Goal: Transaction & Acquisition: Subscribe to service/newsletter

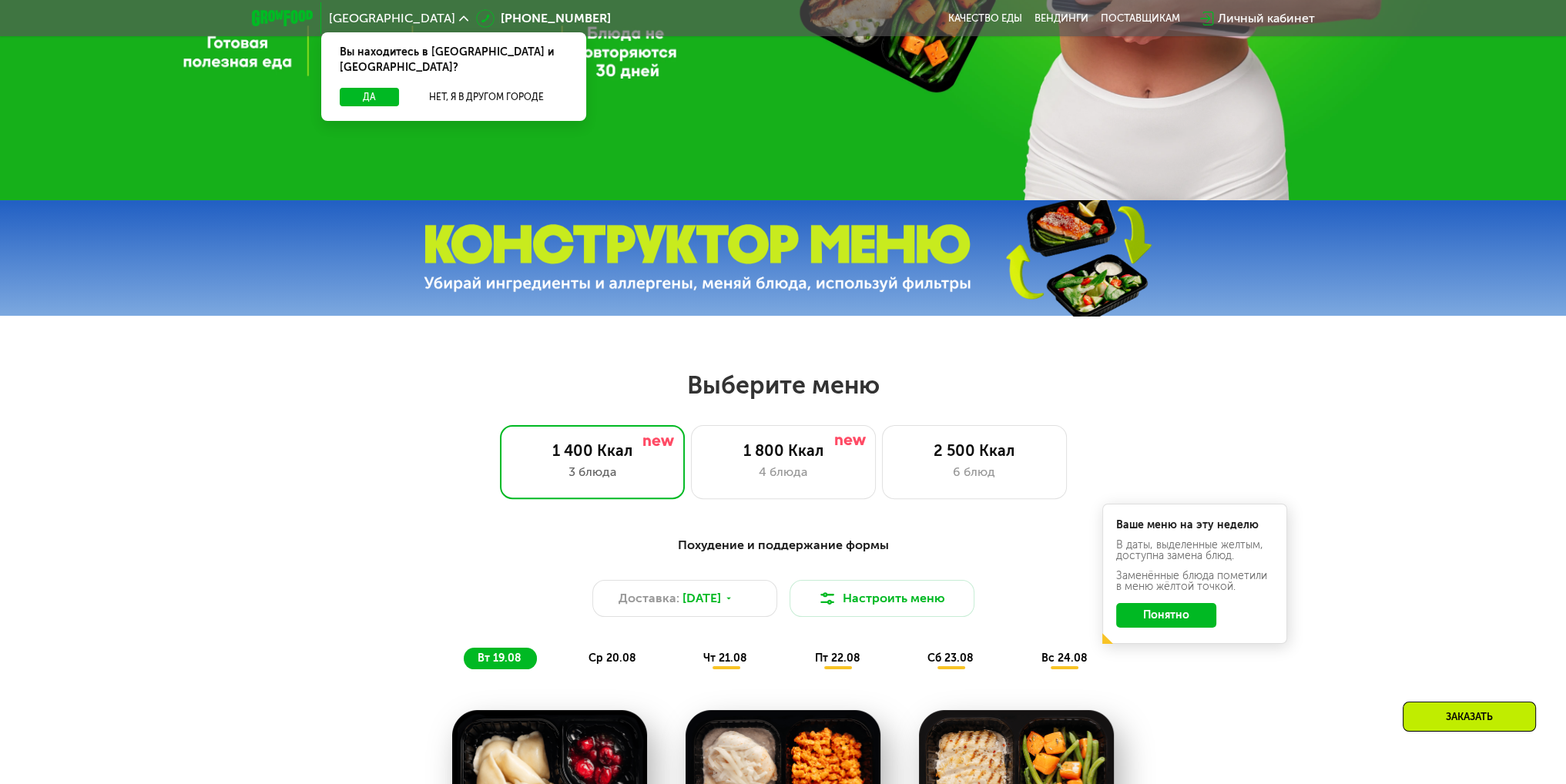
scroll to position [718, 0]
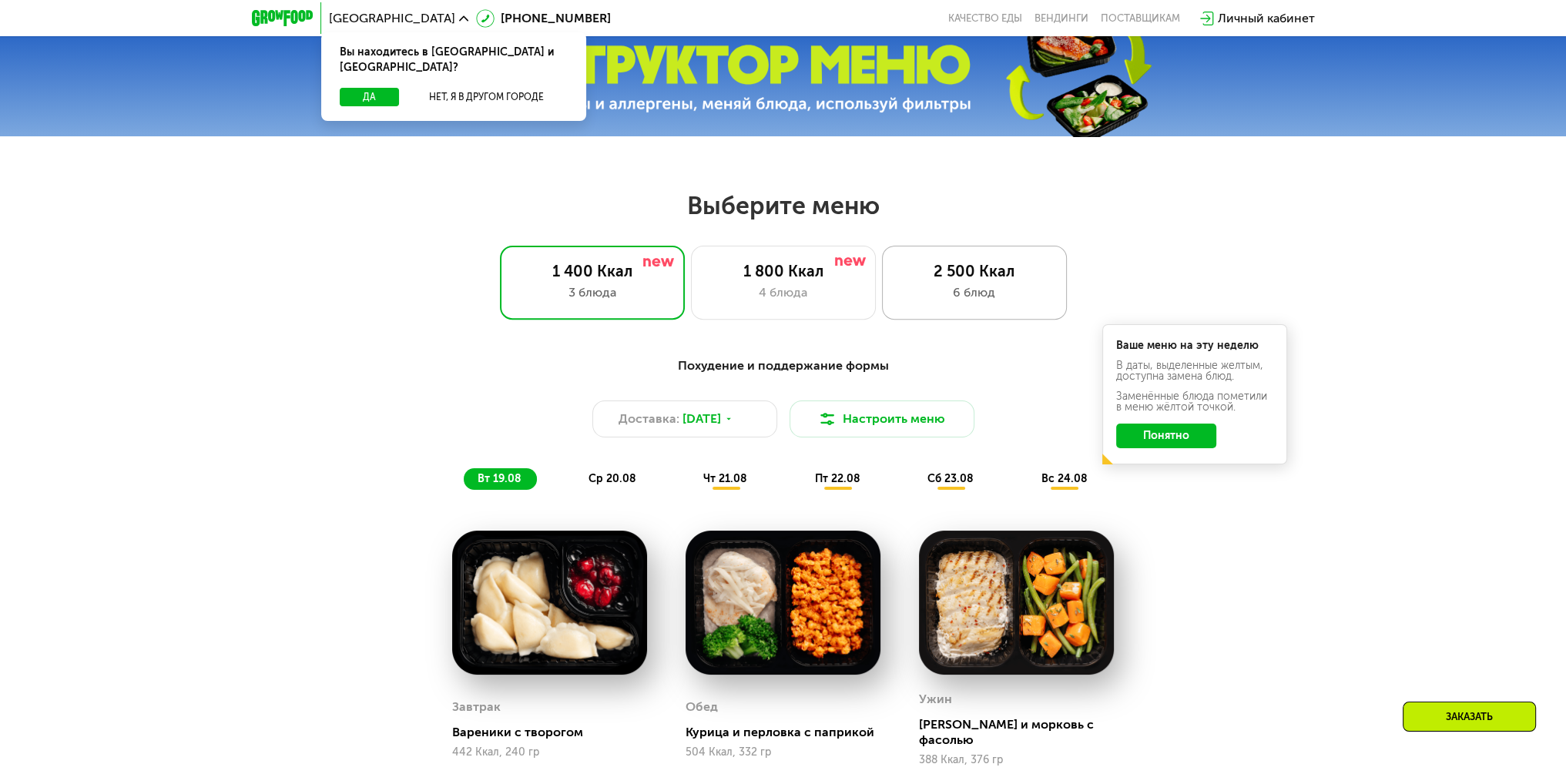
click at [986, 285] on div "2 500 Ккал 6 блюд" at bounding box center [974, 282] width 185 height 74
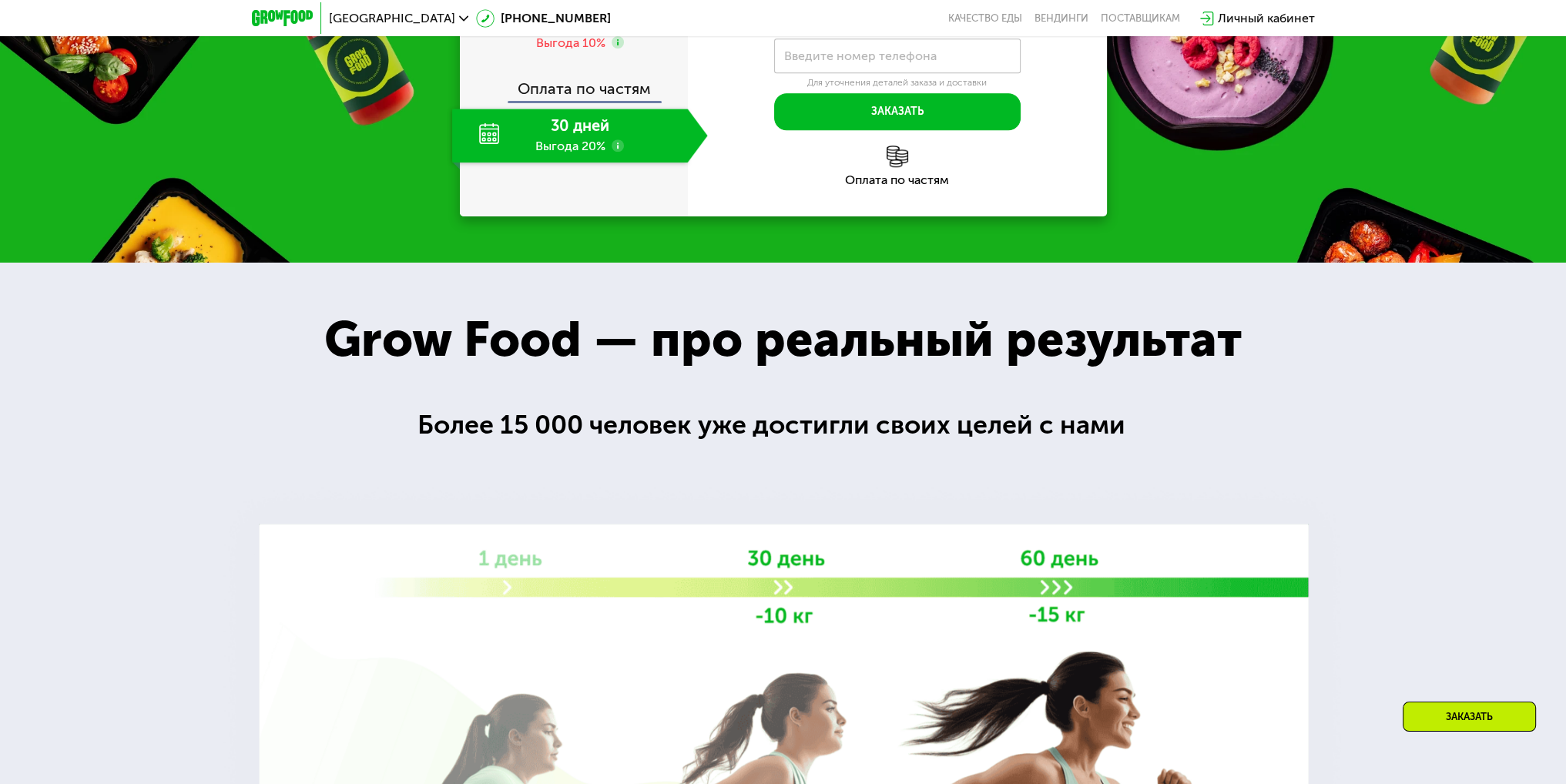
scroll to position [1976, 0]
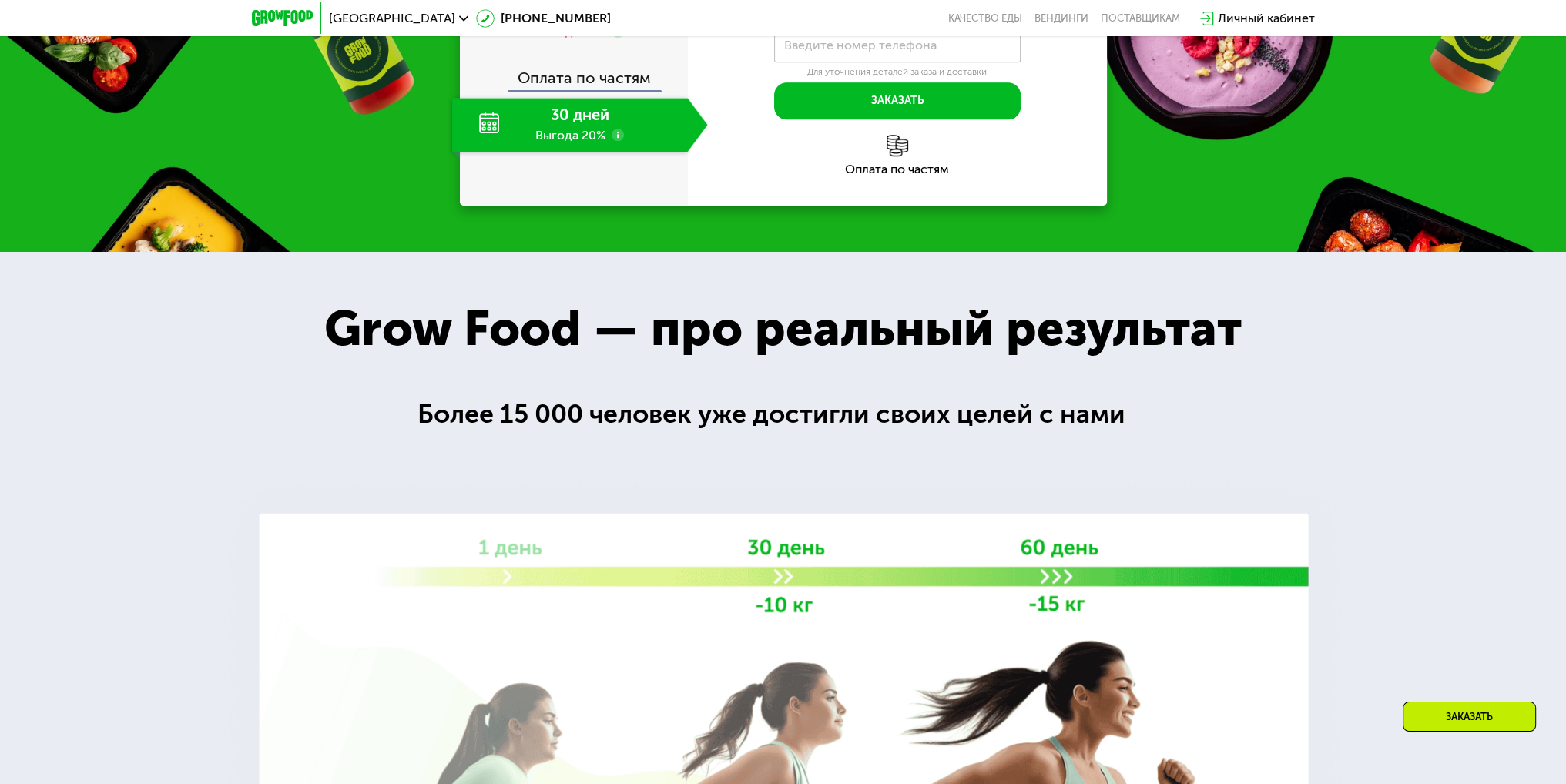
click at [533, 152] on div "30 дней Выгода 20%" at bounding box center [570, 124] width 236 height 54
click at [573, 152] on div "30 дней Выгода 20%" at bounding box center [570, 124] width 236 height 54
click at [601, 41] on div "Выгода 10%" at bounding box center [571, 32] width 70 height 17
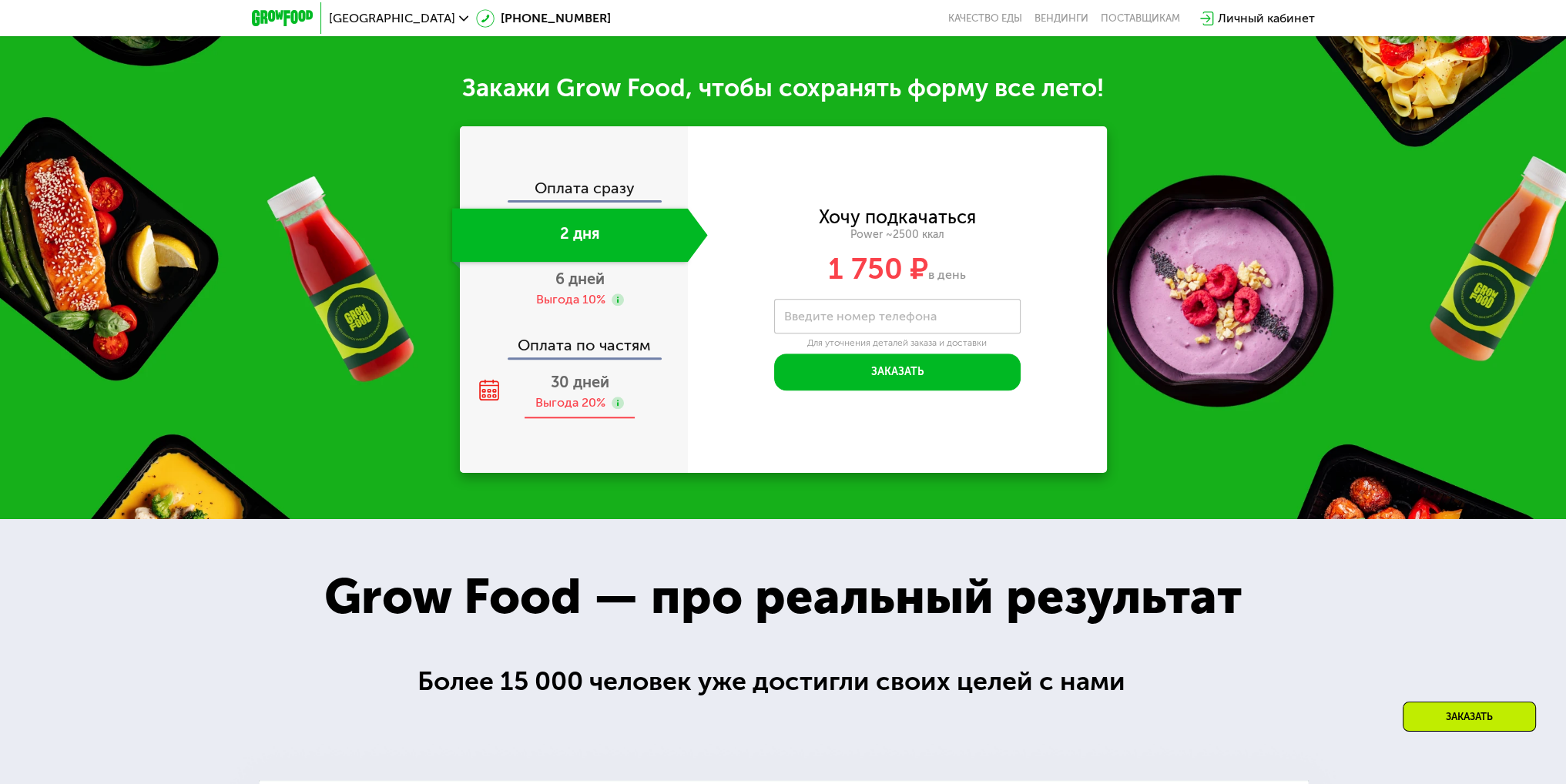
click at [560, 468] on div "Оплата сразу 2 дня 6 дней Выгода 10% Оплата по частям 30 дней Выгода 20%" at bounding box center [573, 300] width 228 height 347
click at [580, 389] on span "30 дней" at bounding box center [580, 381] width 58 height 18
